Goal: Information Seeking & Learning: Learn about a topic

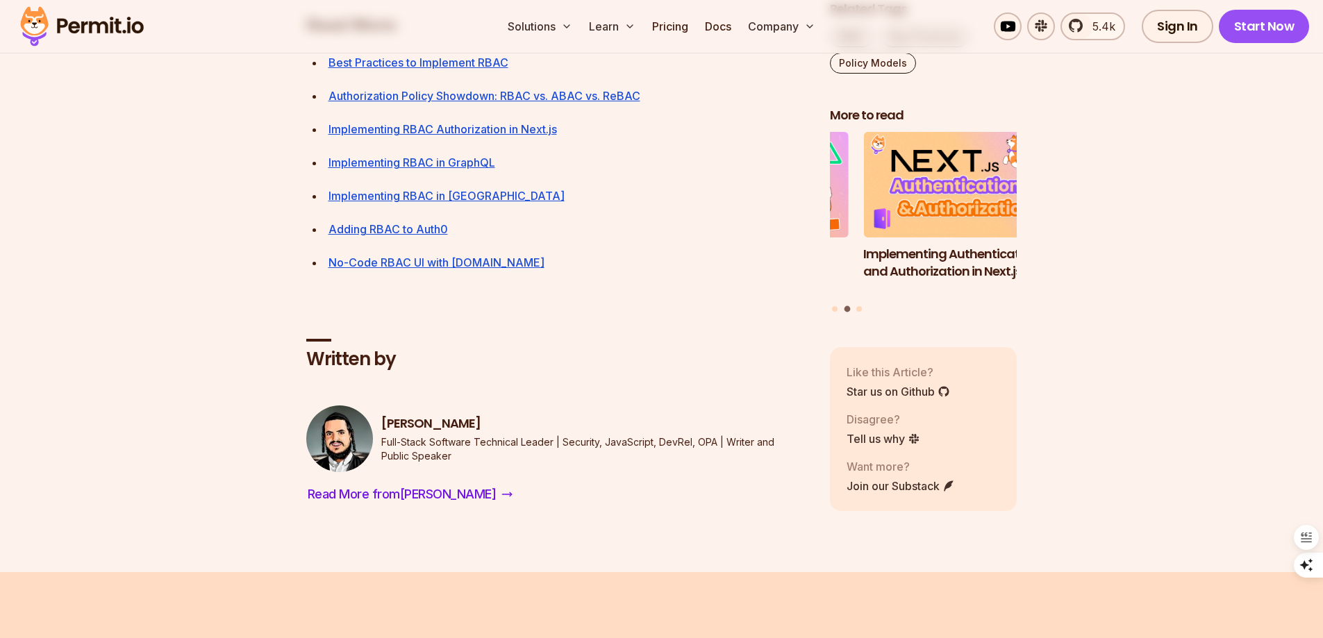
scroll to position [5200, 0]
click at [390, 71] on link "Best Practices to Implement RBAC" at bounding box center [419, 64] width 180 height 14
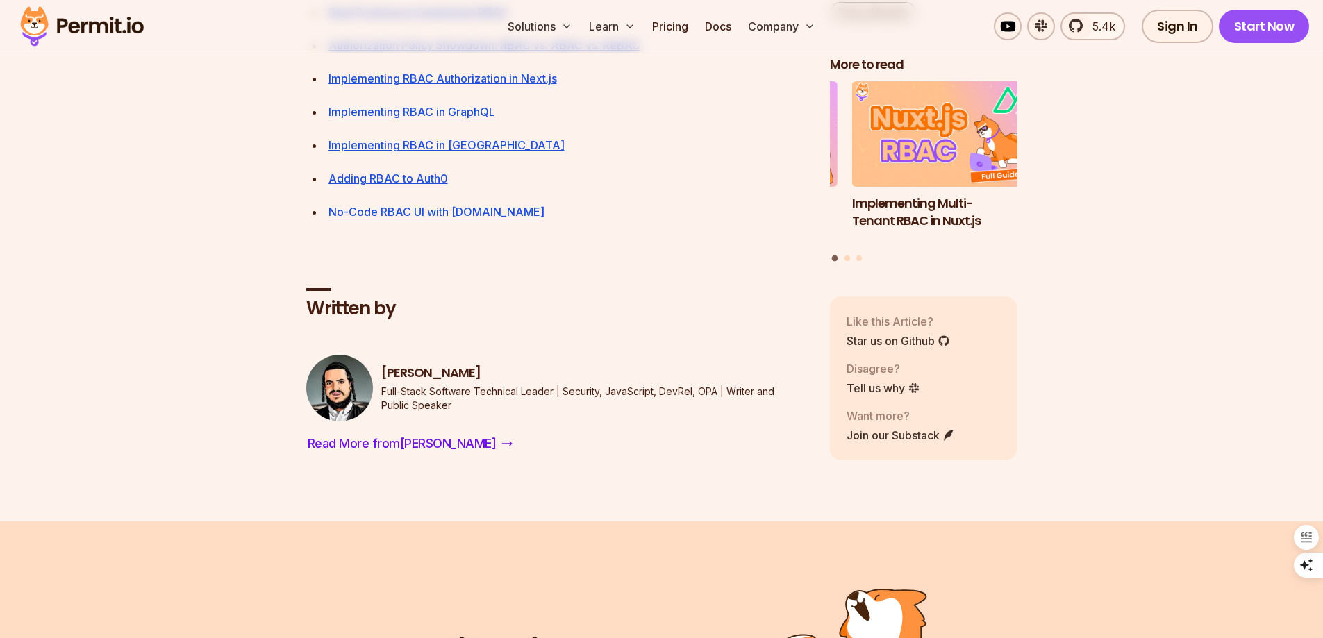
scroll to position [5254, 0]
